Goal: Entertainment & Leisure: Consume media (video, audio)

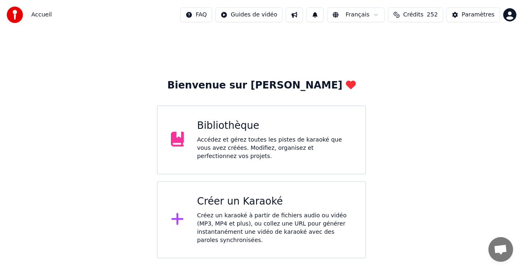
click at [287, 128] on div "Bibliothèque" at bounding box center [274, 126] width 155 height 13
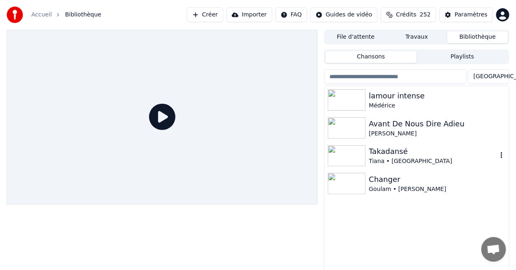
click at [381, 152] on div "Takadansé" at bounding box center [433, 152] width 129 height 12
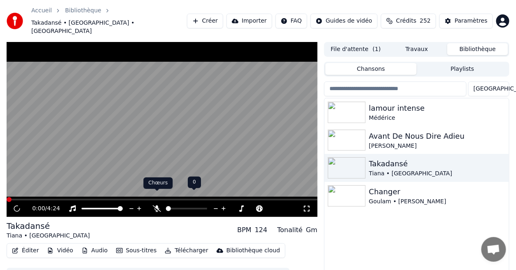
click at [154, 206] on icon at bounding box center [157, 209] width 8 height 7
click at [18, 206] on icon at bounding box center [17, 208] width 4 height 5
click at [18, 206] on icon at bounding box center [16, 209] width 5 height 6
click at [308, 206] on icon at bounding box center [307, 209] width 6 height 6
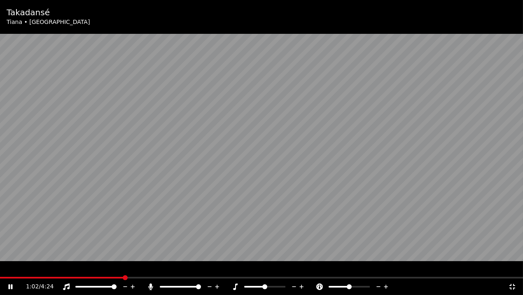
click at [510, 270] on icon at bounding box center [513, 287] width 6 height 6
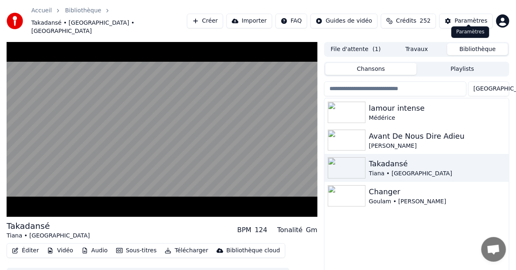
click at [469, 17] on div "Paramètres" at bounding box center [471, 21] width 33 height 8
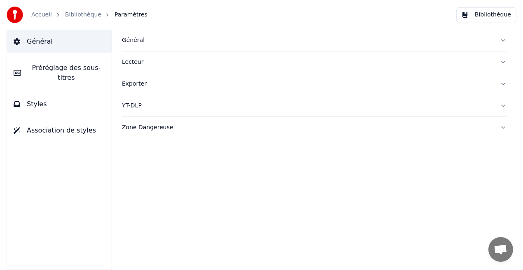
click at [80, 99] on button "Styles" at bounding box center [59, 104] width 105 height 23
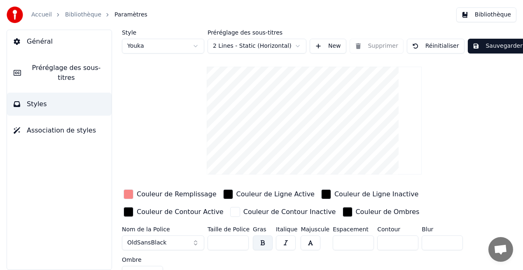
click at [176, 195] on div "Couleur de Remplissage" at bounding box center [177, 195] width 80 height 10
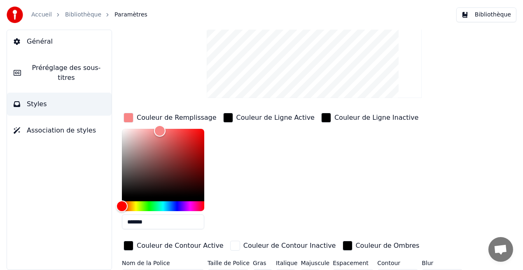
scroll to position [80, 0]
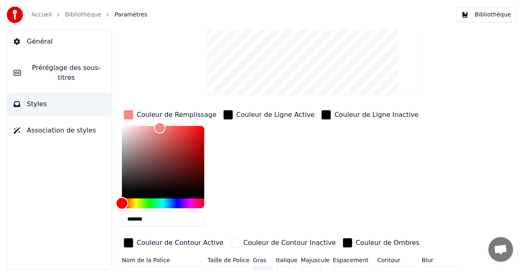
click at [164, 204] on div "Hue" at bounding box center [163, 204] width 82 height 10
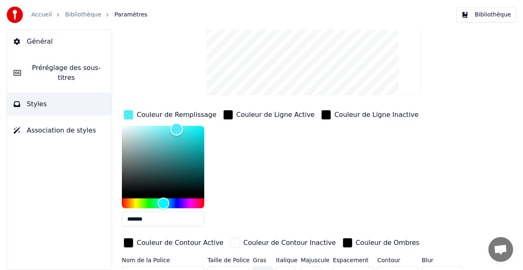
drag, startPoint x: 159, startPoint y: 126, endPoint x: 177, endPoint y: 129, distance: 18.0
click at [177, 129] on div "Color" at bounding box center [177, 129] width 13 height 13
type input "*******"
drag, startPoint x: 177, startPoint y: 129, endPoint x: 204, endPoint y: 125, distance: 27.9
click at [204, 125] on div "Color" at bounding box center [204, 126] width 13 height 13
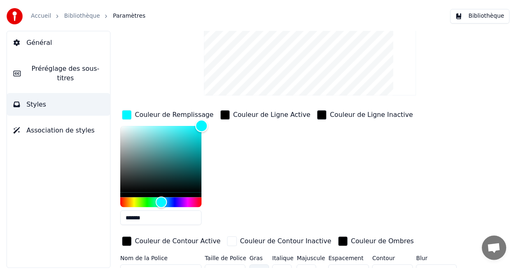
scroll to position [0, 0]
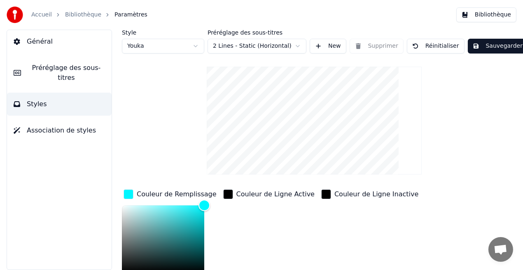
click at [495, 45] on button "Sauvegarder" at bounding box center [498, 46] width 60 height 15
click at [491, 18] on button "Bibliothèque" at bounding box center [487, 14] width 60 height 15
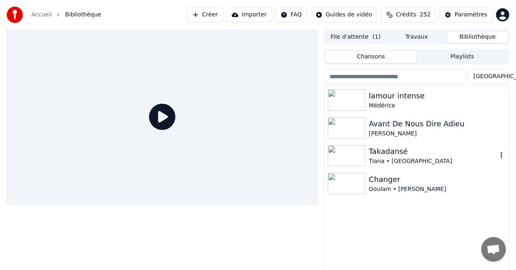
click at [379, 164] on div "Tiana • [GEOGRAPHIC_DATA]" at bounding box center [433, 161] width 129 height 8
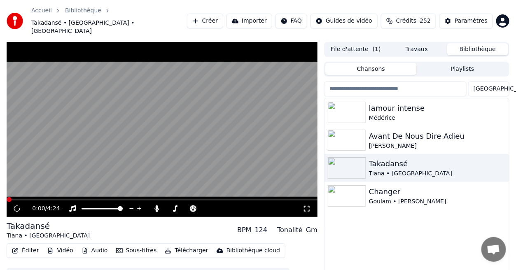
click at [305, 205] on div "0:00 / 4:24" at bounding box center [162, 209] width 305 height 8
click at [305, 205] on div "0:09 / 4:24" at bounding box center [162, 209] width 305 height 8
click at [307, 206] on icon at bounding box center [307, 209] width 8 height 7
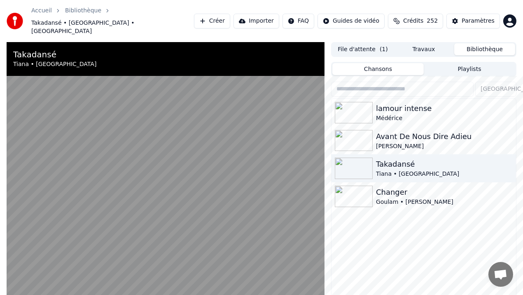
click at [307, 206] on video at bounding box center [166, 189] width 318 height 295
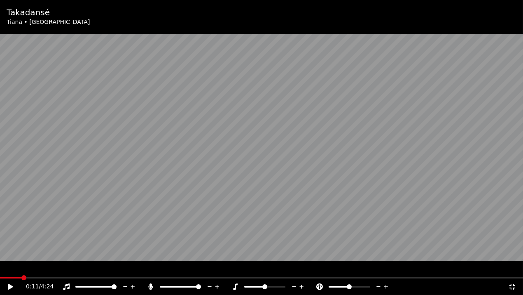
click at [11, 270] on icon at bounding box center [10, 287] width 5 height 6
click at [515, 270] on icon at bounding box center [513, 286] width 8 height 7
